Goal: Task Accomplishment & Management: Use online tool/utility

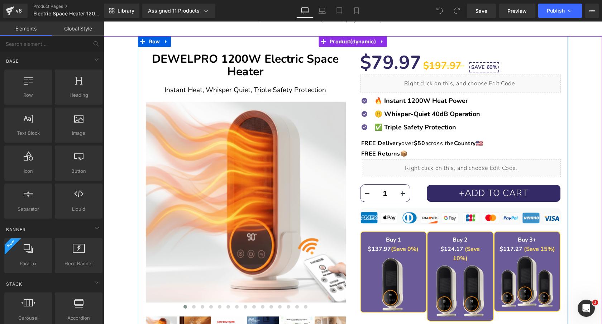
scroll to position [53, 0]
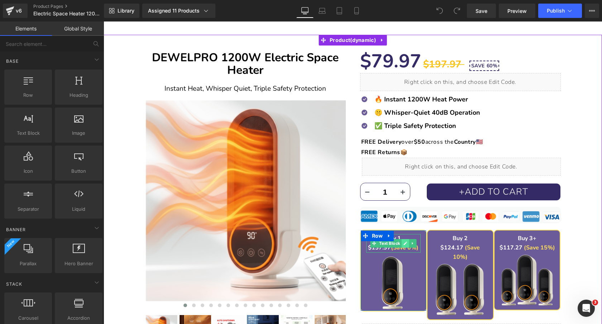
click at [405, 244] on icon at bounding box center [406, 244] width 4 height 4
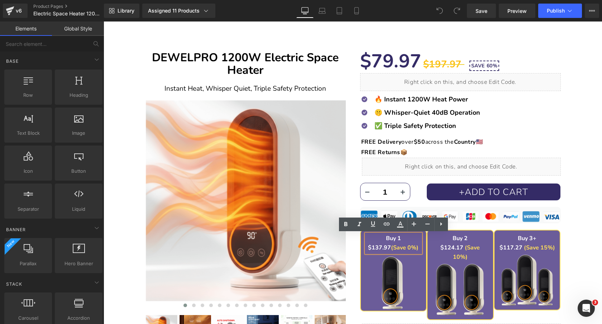
click at [380, 247] on strong "$137.97" at bounding box center [379, 248] width 23 height 8
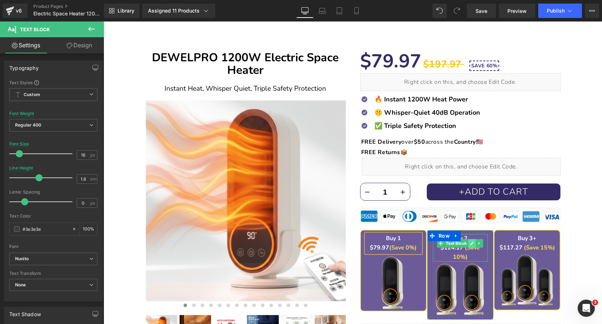
click at [472, 243] on icon at bounding box center [473, 244] width 4 height 4
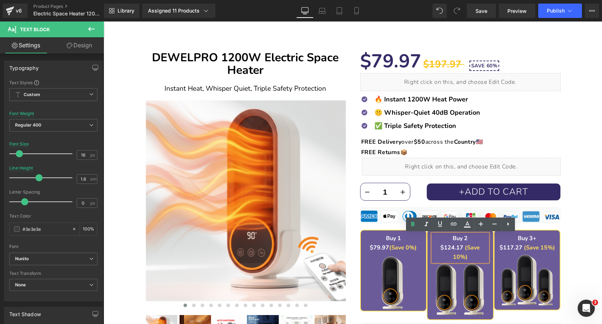
click at [450, 247] on font "$124.17" at bounding box center [451, 248] width 23 height 8
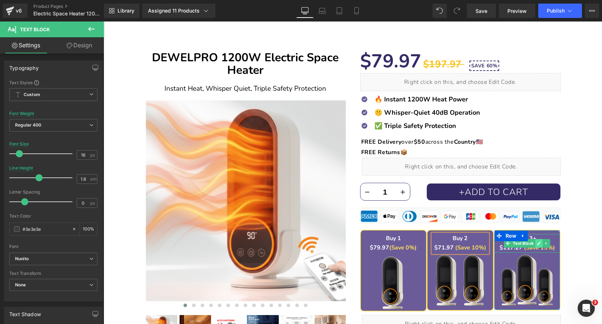
click at [537, 243] on icon at bounding box center [539, 243] width 4 height 4
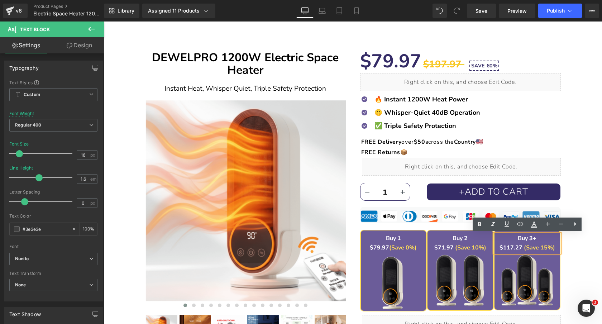
click at [512, 246] on strong "$117.27" at bounding box center [511, 248] width 23 height 8
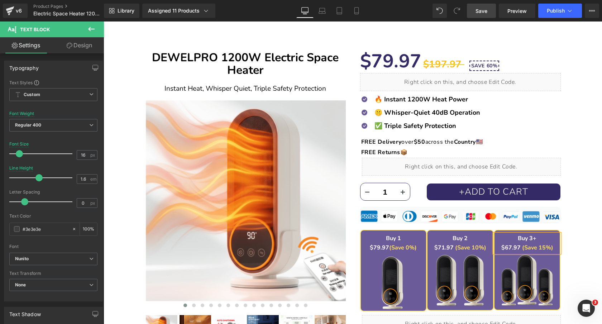
click at [486, 11] on span "Save" at bounding box center [482, 11] width 12 height 8
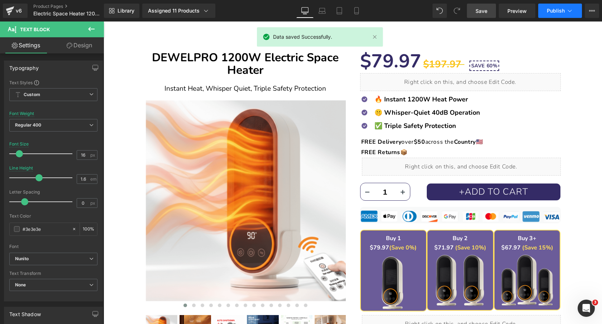
click at [558, 10] on span "Publish" at bounding box center [556, 11] width 18 height 6
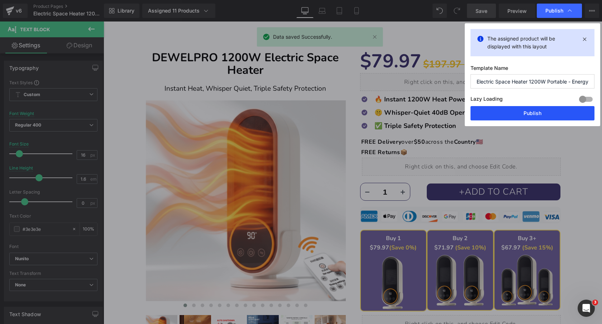
click at [500, 109] on button "Publish" at bounding box center [533, 113] width 124 height 14
